Goal: Information Seeking & Learning: Learn about a topic

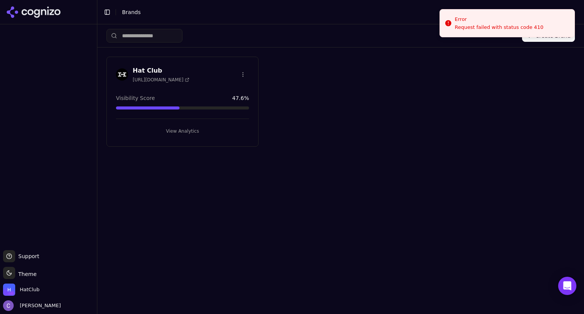
click at [204, 128] on button "View Analytics" at bounding box center [182, 131] width 133 height 12
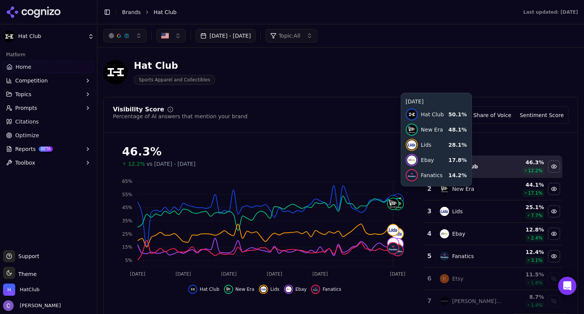
click at [139, 37] on button "button" at bounding box center [124, 36] width 43 height 14
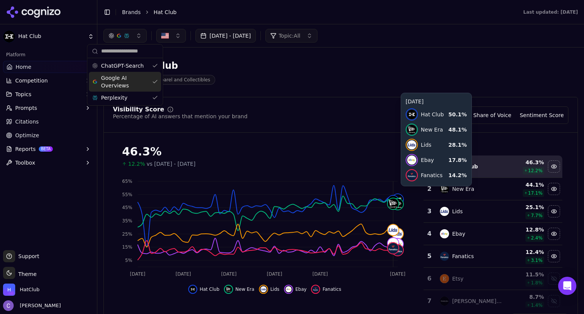
click at [150, 80] on div "Google AI Overviews" at bounding box center [125, 82] width 72 height 20
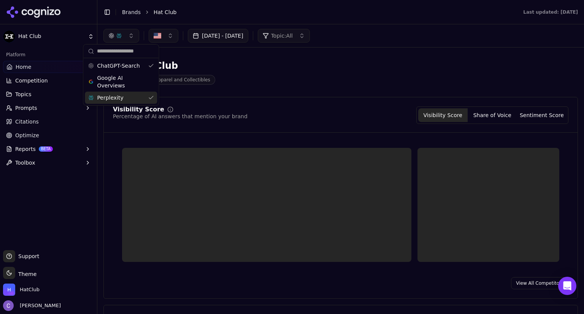
click at [151, 96] on div "Perplexity" at bounding box center [121, 98] width 72 height 12
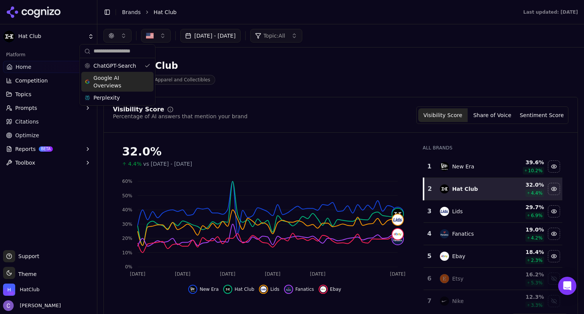
click at [150, 76] on div "Google AI Overviews" at bounding box center [117, 82] width 72 height 20
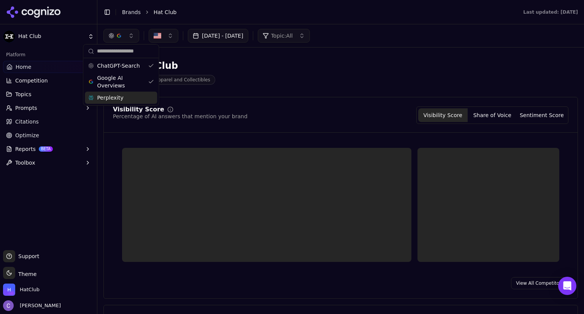
click at [150, 96] on div "Perplexity" at bounding box center [121, 98] width 72 height 12
